Goal: Check status

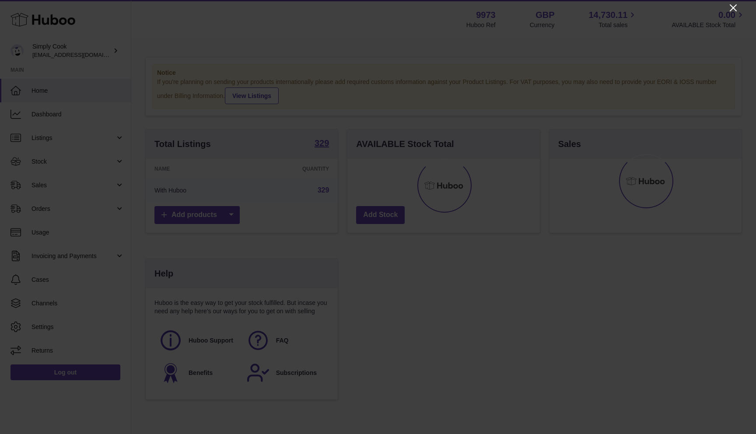
click at [732, 7] on icon "Close" at bounding box center [733, 7] width 7 height 7
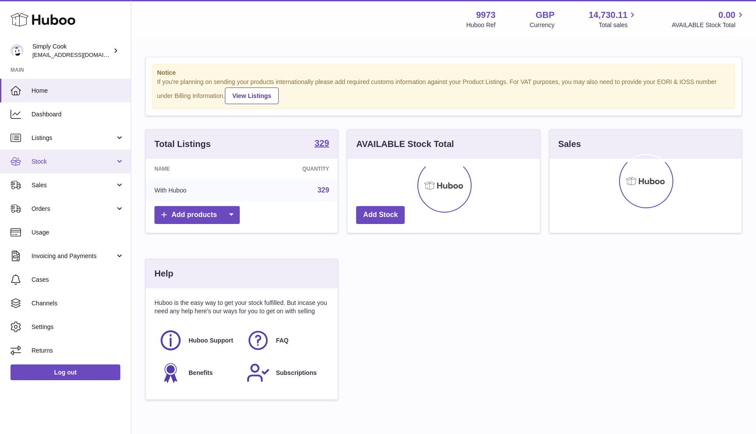
click at [99, 169] on link "Stock" at bounding box center [65, 162] width 131 height 24
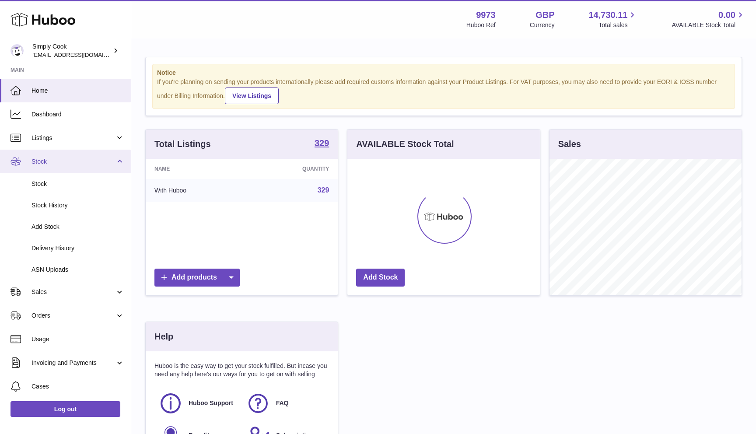
scroll to position [137, 192]
click at [84, 163] on span "Stock" at bounding box center [74, 162] width 84 height 8
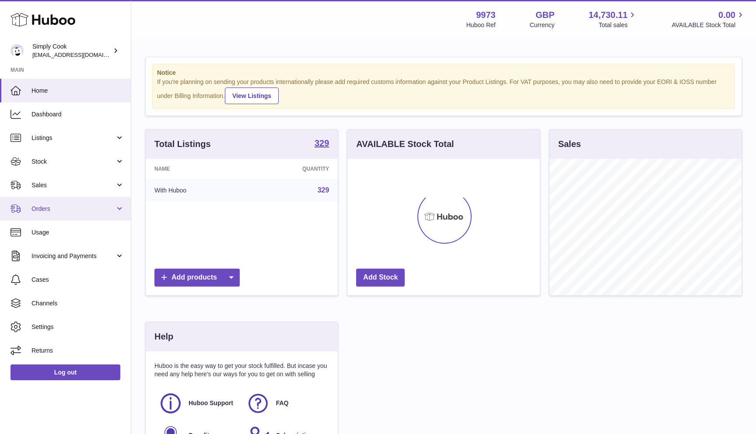
click at [86, 212] on span "Orders" at bounding box center [74, 209] width 84 height 8
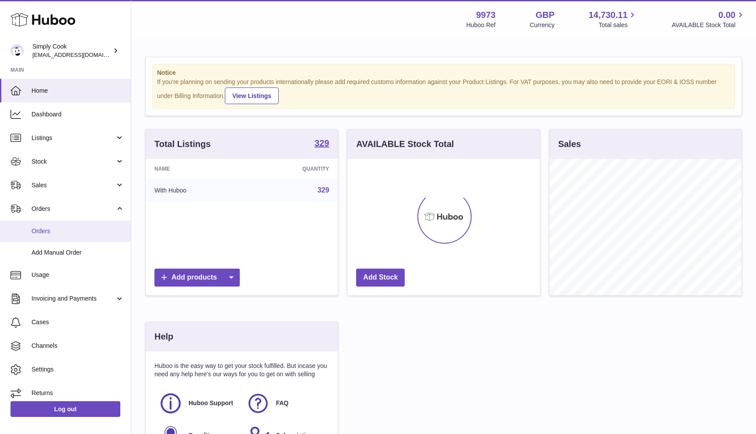
click at [73, 228] on span "Orders" at bounding box center [78, 231] width 93 height 8
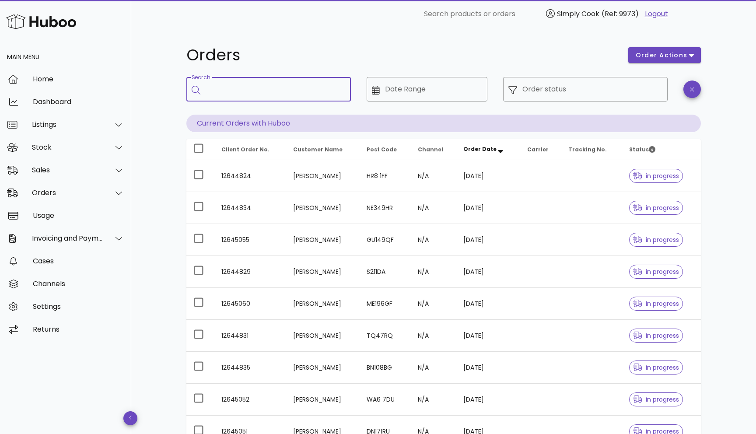
click at [270, 87] on input "Search" at bounding box center [275, 89] width 138 height 14
type input "********"
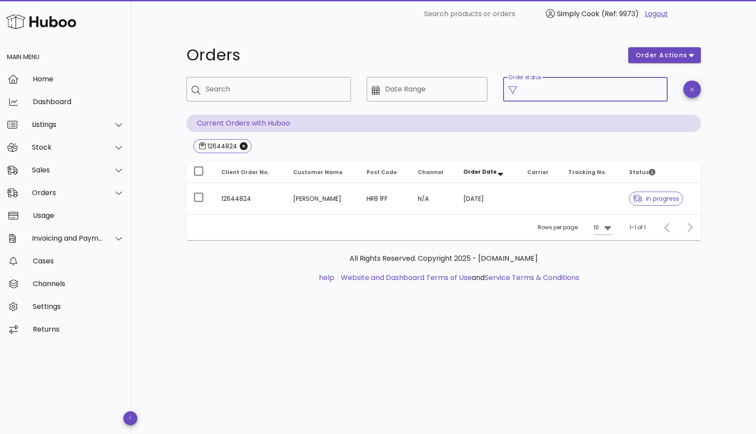
click at [540, 93] on input "Order status" at bounding box center [592, 89] width 140 height 14
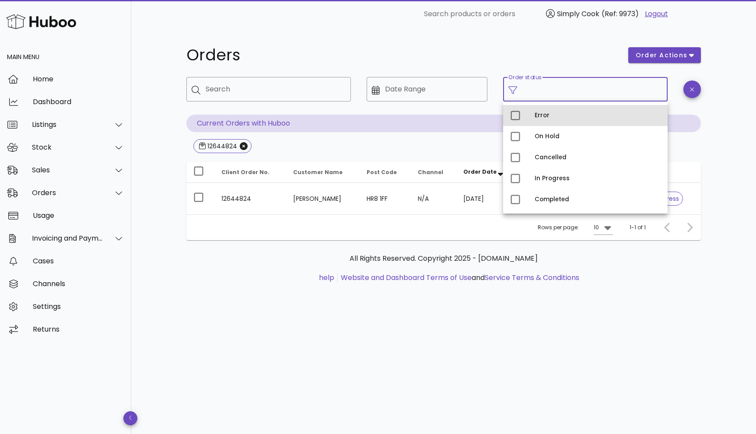
click at [555, 112] on div "Error" at bounding box center [598, 115] width 126 height 7
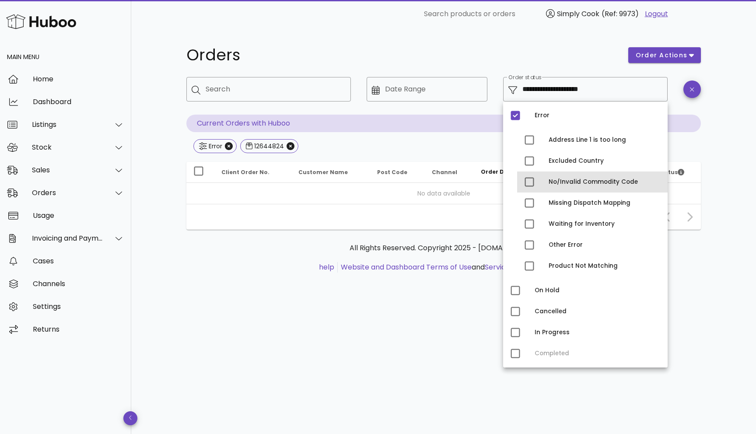
click at [561, 180] on div "No/Invalid Commodity Code" at bounding box center [605, 182] width 112 height 7
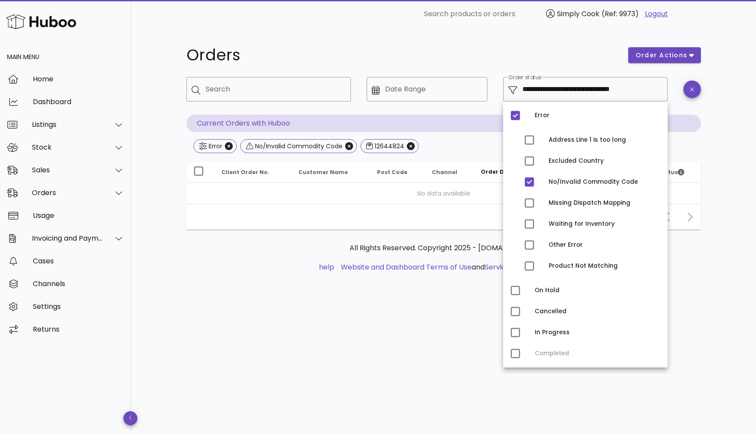
click at [450, 148] on div "Error No/Invalid Commodity Code 12644824" at bounding box center [443, 147] width 515 height 16
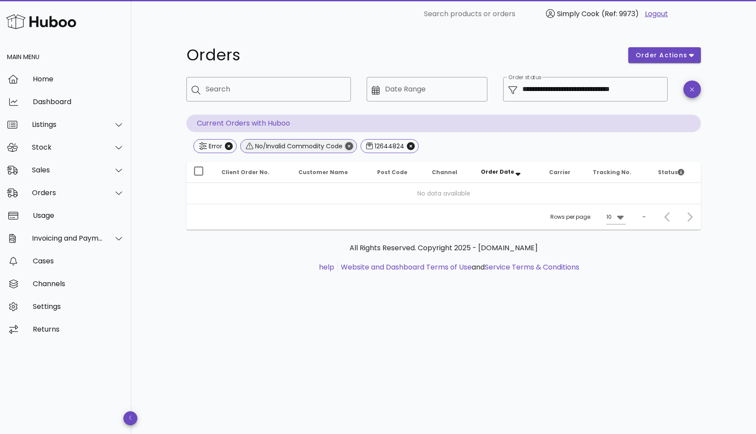
click at [352, 145] on icon "Close" at bounding box center [349, 146] width 8 height 8
type input "**********"
click at [227, 144] on icon "Close" at bounding box center [229, 146] width 8 height 8
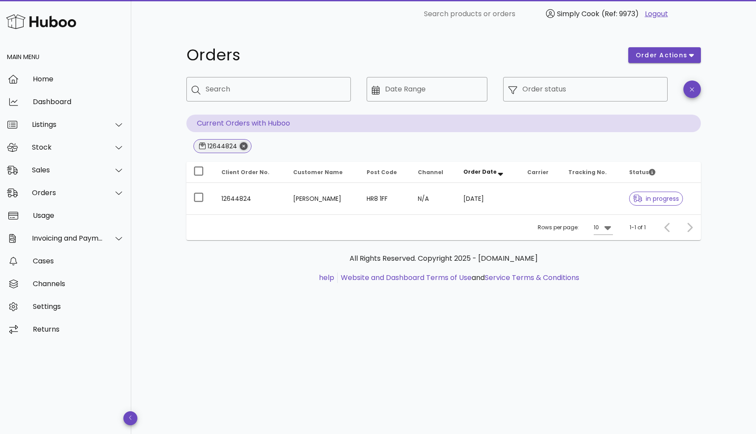
click at [245, 146] on icon "Close" at bounding box center [244, 146] width 8 height 8
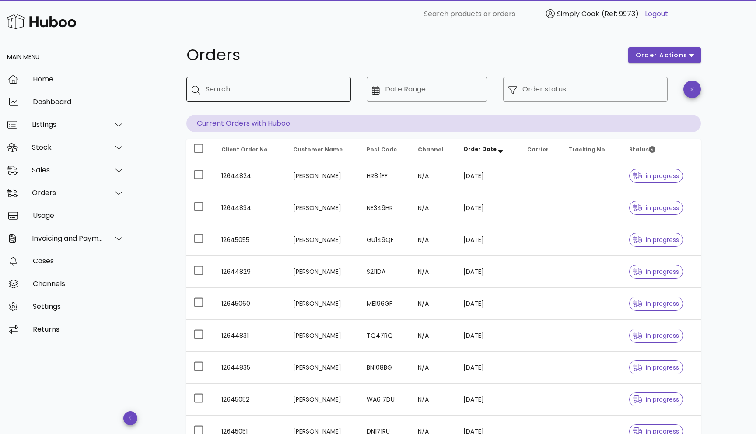
click at [271, 86] on input "Search" at bounding box center [275, 89] width 138 height 14
type input "********"
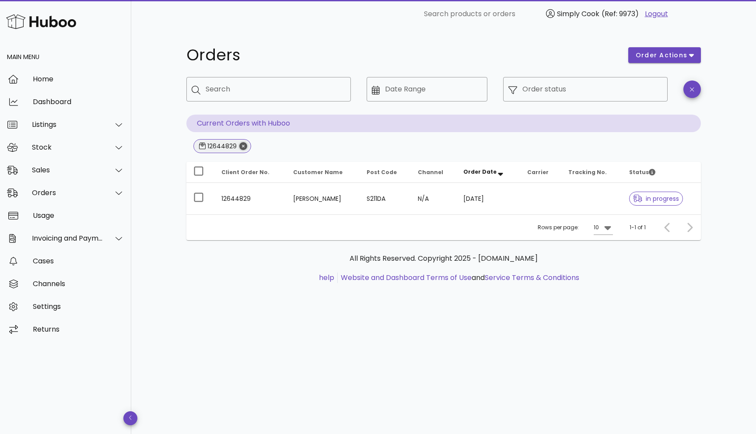
click at [240, 146] on icon "Close" at bounding box center [243, 146] width 8 height 8
